Goal: Transaction & Acquisition: Book appointment/travel/reservation

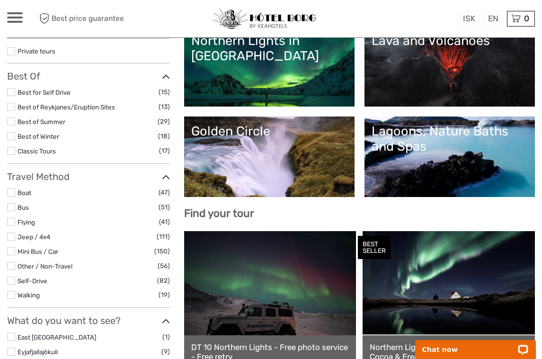
scroll to position [146, 0]
select select
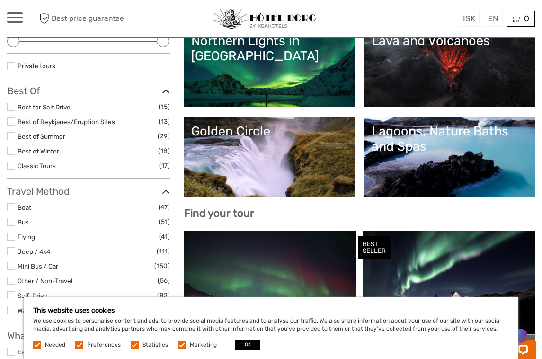
click at [233, 157] on link "Golden Circle" at bounding box center [269, 157] width 156 height 66
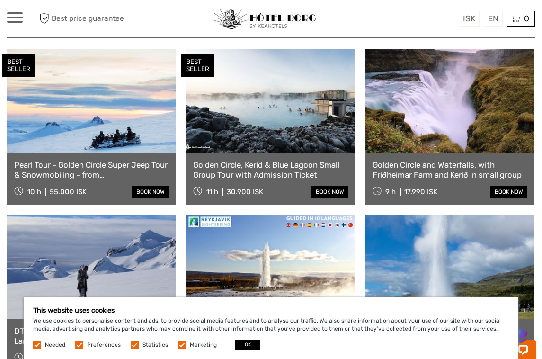
scroll to position [500, 0]
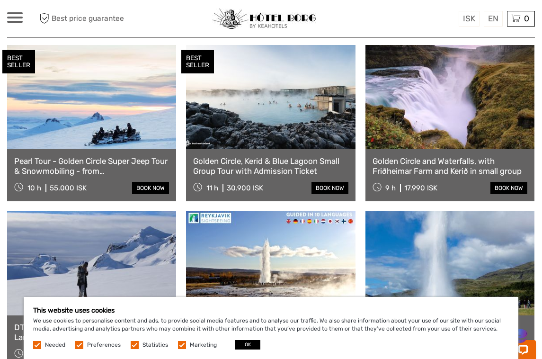
click at [457, 122] on link at bounding box center [450, 97] width 169 height 104
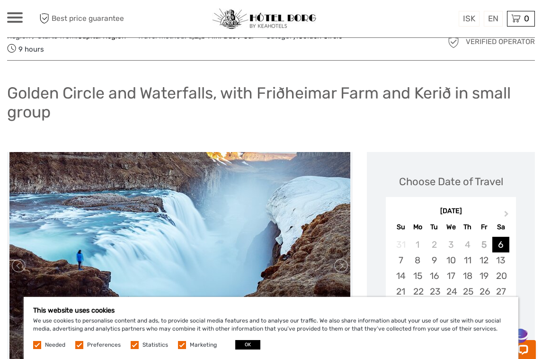
scroll to position [41, 0]
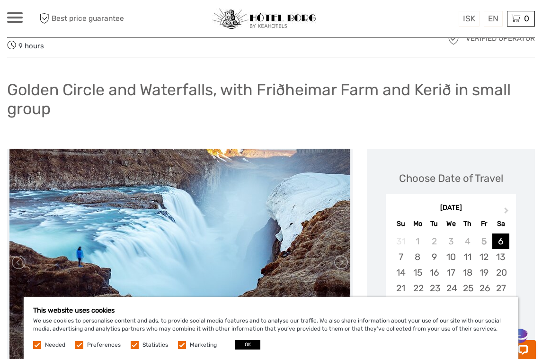
click at [244, 345] on button "OK" at bounding box center [247, 344] width 25 height 9
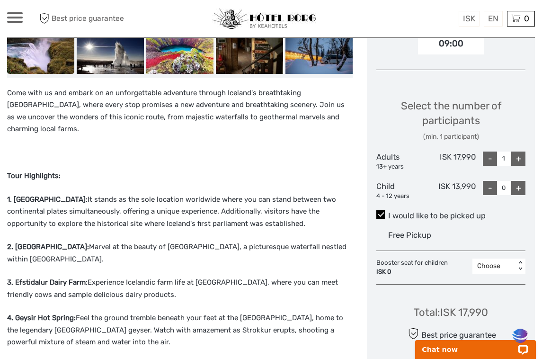
scroll to position [384, 0]
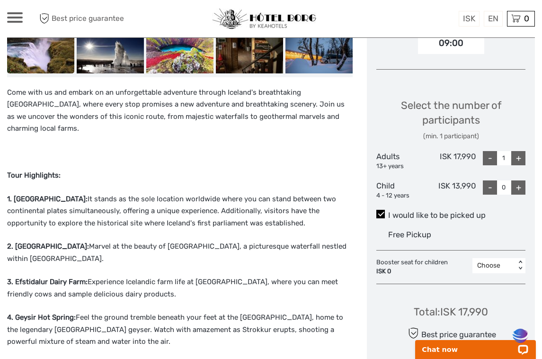
click at [521, 153] on div "+" at bounding box center [519, 158] width 14 height 14
click at [520, 154] on div "+" at bounding box center [519, 158] width 14 height 14
click at [518, 154] on div "+" at bounding box center [519, 158] width 14 height 14
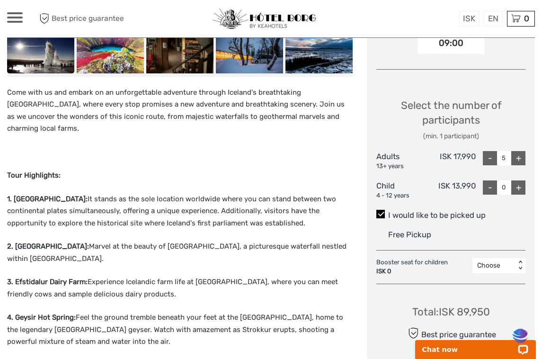
click at [520, 157] on div "+" at bounding box center [519, 158] width 14 height 14
type input "6"
click at [519, 158] on div "+" at bounding box center [519, 158] width 14 height 14
click at [518, 153] on div "+" at bounding box center [519, 158] width 14 height 14
click at [518, 161] on div "+" at bounding box center [519, 158] width 14 height 14
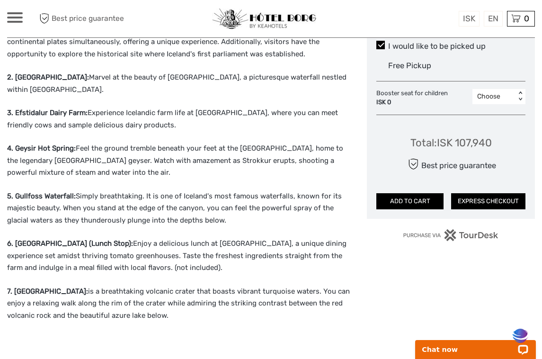
scroll to position [553, 0]
click at [417, 200] on button "ADD TO CART" at bounding box center [410, 201] width 67 height 16
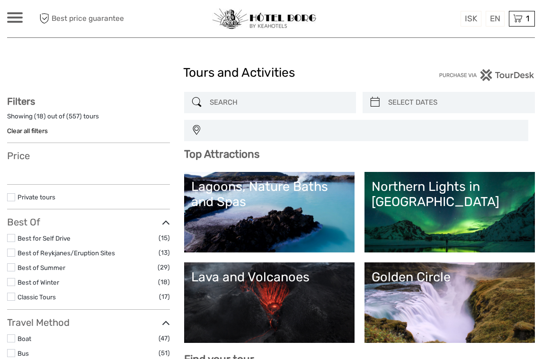
select select
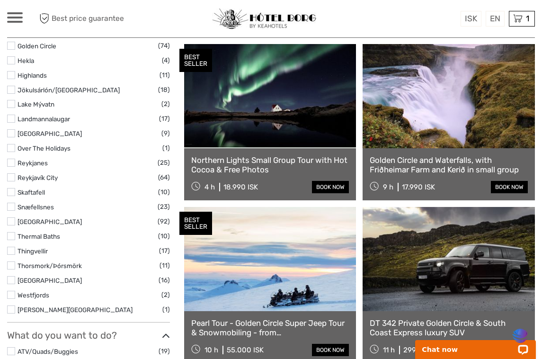
scroll to position [496, 0]
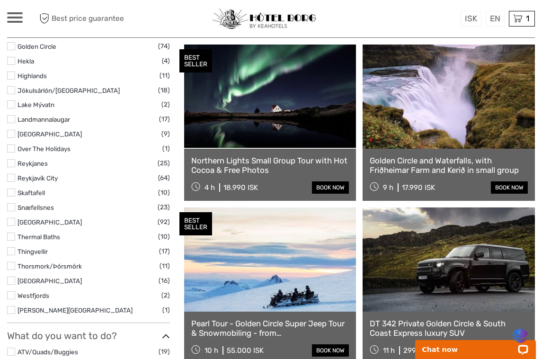
click at [476, 123] on link at bounding box center [449, 97] width 172 height 104
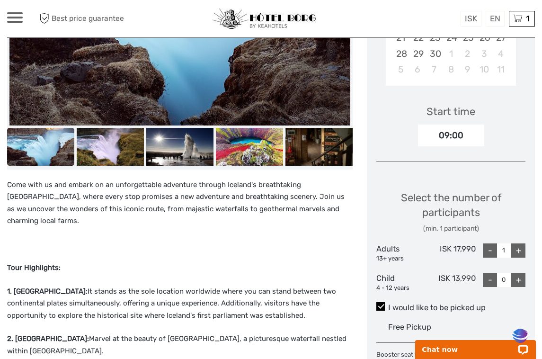
scroll to position [293, 0]
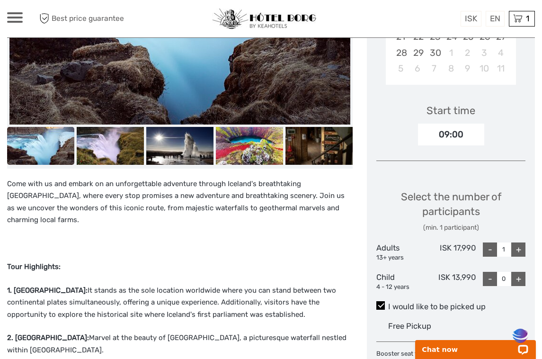
click at [525, 247] on div "+" at bounding box center [519, 250] width 14 height 14
click at [522, 248] on div "+" at bounding box center [519, 250] width 14 height 14
click at [519, 249] on div "+" at bounding box center [519, 250] width 14 height 14
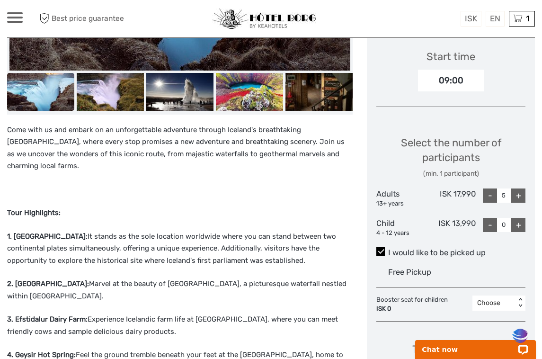
scroll to position [341, 0]
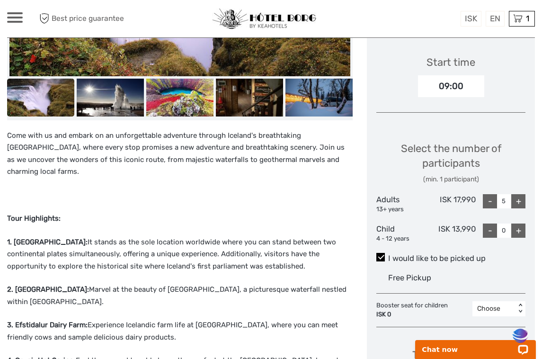
click at [519, 200] on div "+" at bounding box center [519, 201] width 14 height 14
type input "6"
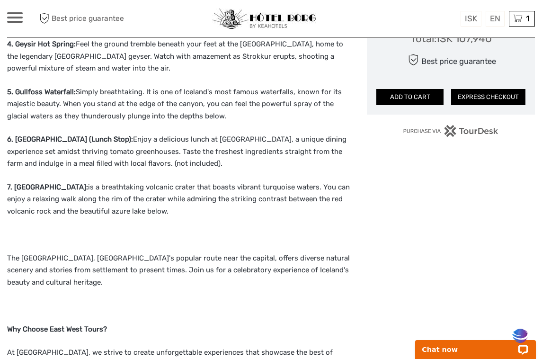
scroll to position [659, 0]
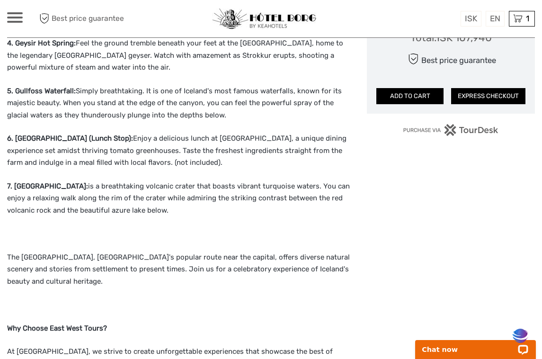
click at [412, 98] on button "ADD TO CART" at bounding box center [410, 96] width 67 height 16
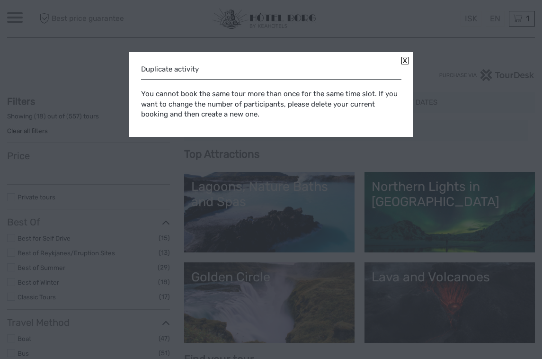
select select
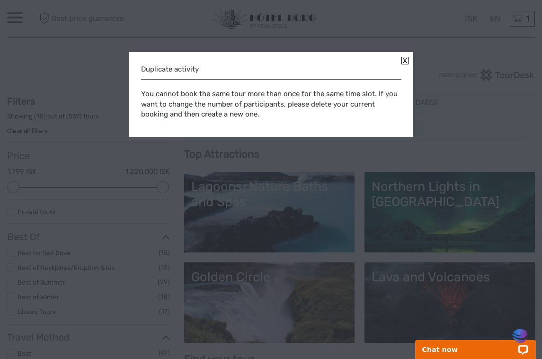
click at [403, 57] on link at bounding box center [405, 61] width 7 height 8
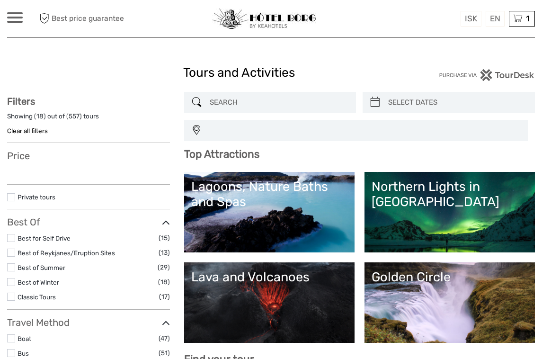
select select
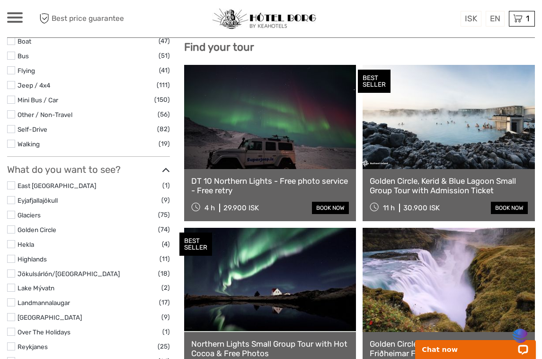
scroll to position [315, 0]
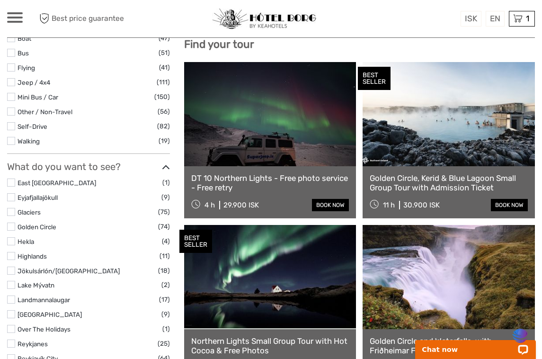
click at [466, 133] on link at bounding box center [449, 114] width 172 height 104
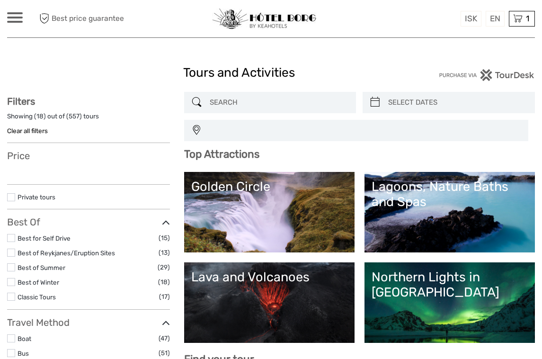
select select
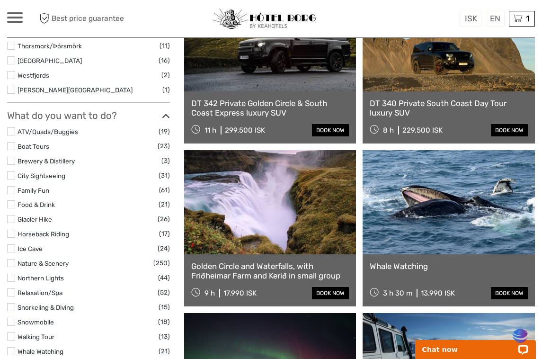
scroll to position [723, 0]
